Goal: Connect with others: Connect with others

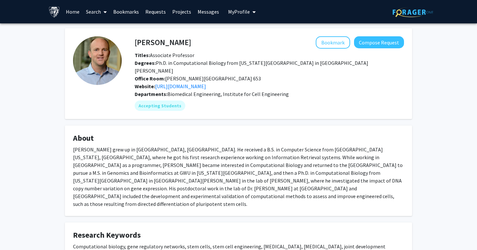
click at [177, 44] on h4 "[PERSON_NAME]" at bounding box center [163, 42] width 56 height 12
copy h4 "[PERSON_NAME]"
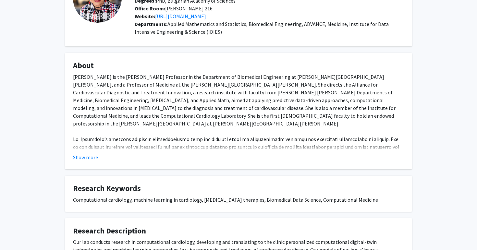
scroll to position [64, 0]
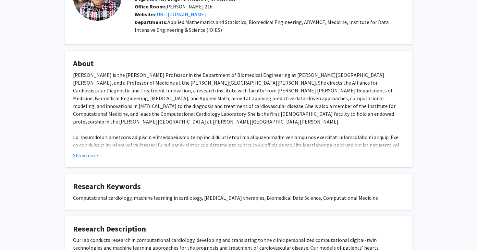
click at [98, 154] on div "Show more" at bounding box center [238, 156] width 331 height 8
click at [93, 158] on button "Show more" at bounding box center [85, 156] width 25 height 8
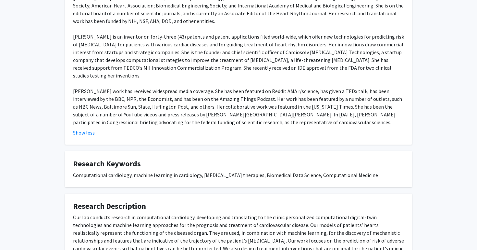
scroll to position [0, 0]
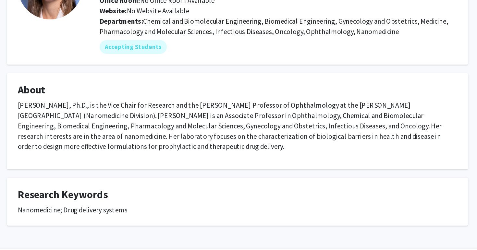
scroll to position [9, 0]
click at [192, 150] on p "Laura Ensign, Ph.D., is the Vice Chair for Research and the Marcella E. Woll Pr…" at bounding box center [238, 156] width 331 height 39
click at [231, 149] on p "Laura Ensign, Ph.D., is the Vice Chair for Research and the Marcella E. Woll Pr…" at bounding box center [238, 156] width 331 height 39
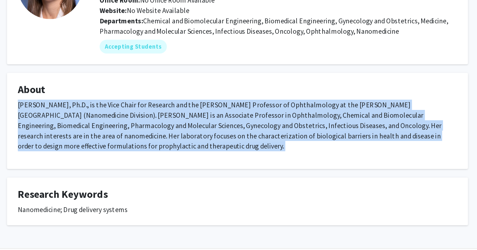
click at [231, 149] on p "Laura Ensign, Ph.D., is the Vice Chair for Research and the Marcella E. Woll Pr…" at bounding box center [238, 156] width 331 height 39
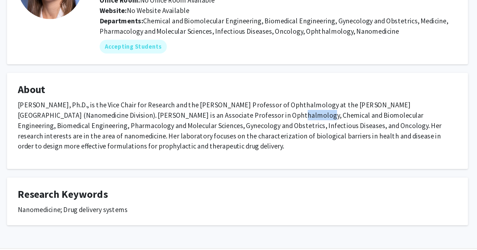
click at [231, 149] on p "Laura Ensign, Ph.D., is the Vice Chair for Research and the Marcella E. Woll Pr…" at bounding box center [238, 156] width 331 height 39
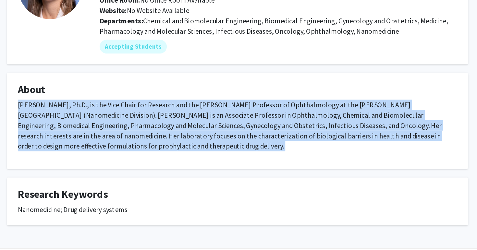
click at [231, 149] on p "Laura Ensign, Ph.D., is the Vice Chair for Research and the Marcella E. Woll Pr…" at bounding box center [238, 156] width 331 height 39
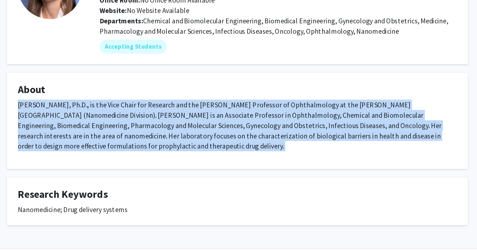
click at [231, 149] on p "Laura Ensign, Ph.D., is the Vice Chair for Research and the Marcella E. Woll Pr…" at bounding box center [238, 156] width 331 height 39
click at [228, 162] on p "Laura Ensign, Ph.D., is the Vice Chair for Research and the Marcella E. Woll Pr…" at bounding box center [238, 156] width 331 height 39
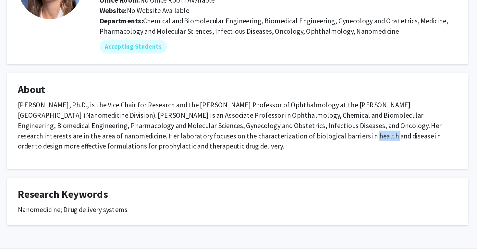
click at [228, 162] on p "Laura Ensign, Ph.D., is the Vice Chair for Research and the Marcella E. Woll Pr…" at bounding box center [238, 156] width 331 height 39
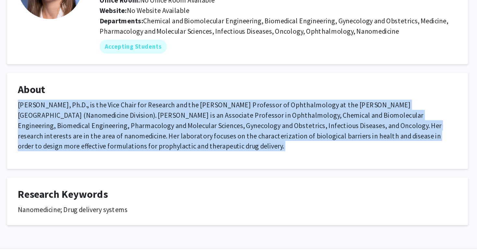
click at [228, 162] on p "Laura Ensign, Ph.D., is the Vice Chair for Research and the Marcella E. Woll Pr…" at bounding box center [238, 156] width 331 height 39
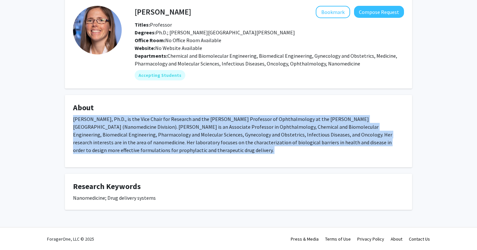
scroll to position [0, 0]
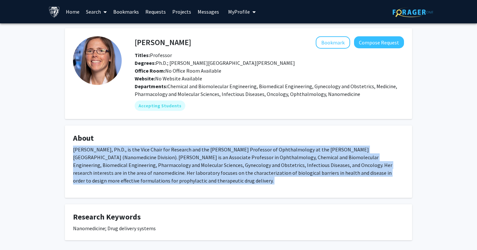
click at [165, 64] on span "Degrees: Ph.D.; Johns Hopkins University" at bounding box center [215, 63] width 160 height 6
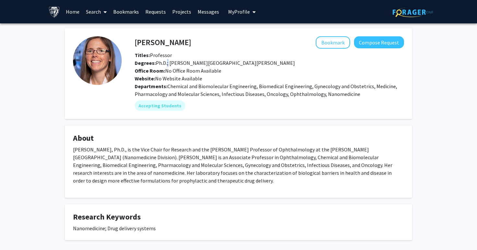
click at [165, 64] on span "Degrees: Ph.D.; Johns Hopkins University" at bounding box center [215, 63] width 160 height 6
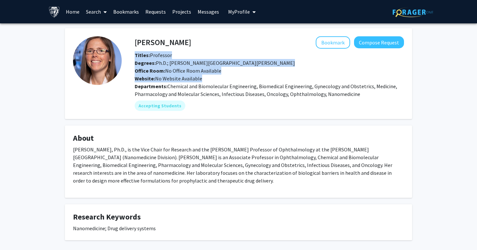
click at [165, 64] on span "Degrees: Ph.D.; Johns Hopkins University" at bounding box center [215, 63] width 160 height 6
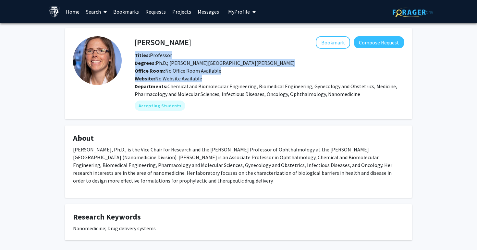
click at [165, 64] on span "Degrees: Ph.D.; Johns Hopkins University" at bounding box center [215, 63] width 160 height 6
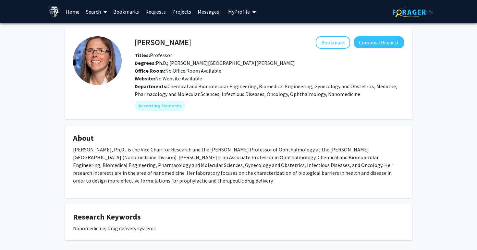
click at [176, 90] on div "Departments: Chemical and Biomolecular Engineering, Biomedical Engineering, Gyn…" at bounding box center [269, 90] width 269 height 16
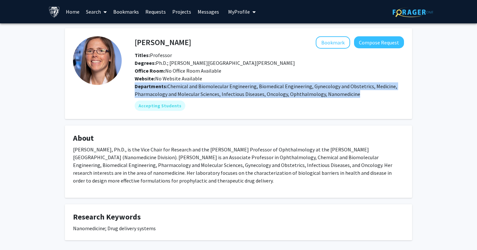
click at [176, 90] on div "Departments: Chemical and Biomolecular Engineering, Biomedical Engineering, Gyn…" at bounding box center [269, 90] width 269 height 16
click at [184, 104] on div "Accepting Students" at bounding box center [269, 105] width 272 height 13
click at [202, 107] on div "Accepting Students" at bounding box center [269, 105] width 272 height 13
click at [299, 87] on span "Chemical and Biomolecular Engineering, Biomedical Engineering, Gynecology and O…" at bounding box center [266, 90] width 263 height 14
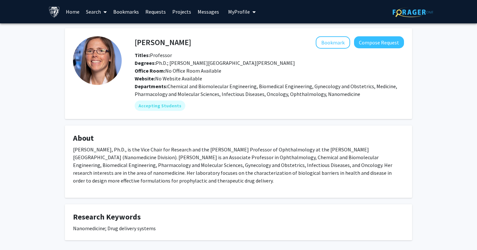
click at [152, 41] on h4 "Laura Ensign-Hodges" at bounding box center [163, 42] width 56 height 12
copy h4 "Laura Ensign-Hodges"
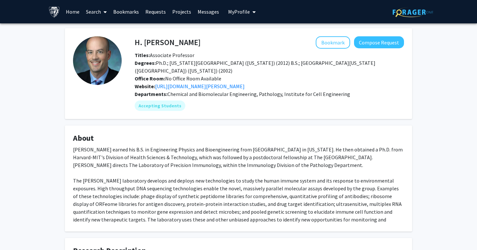
click at [102, 67] on img at bounding box center [97, 60] width 49 height 49
click at [377, 47] on button "Compose Request" at bounding box center [379, 42] width 50 height 12
click at [201, 87] on link "[URL][DOMAIN_NAME][PERSON_NAME]" at bounding box center [200, 86] width 90 height 6
click at [159, 45] on h4 "H. [PERSON_NAME]" at bounding box center [168, 42] width 66 height 12
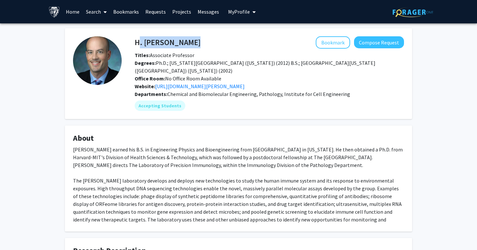
click at [159, 45] on h4 "H. [PERSON_NAME]" at bounding box center [168, 42] width 66 height 12
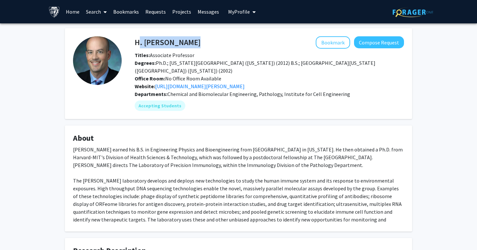
click at [159, 45] on h4 "H. [PERSON_NAME]" at bounding box center [168, 42] width 66 height 12
